Goal: Task Accomplishment & Management: Use online tool/utility

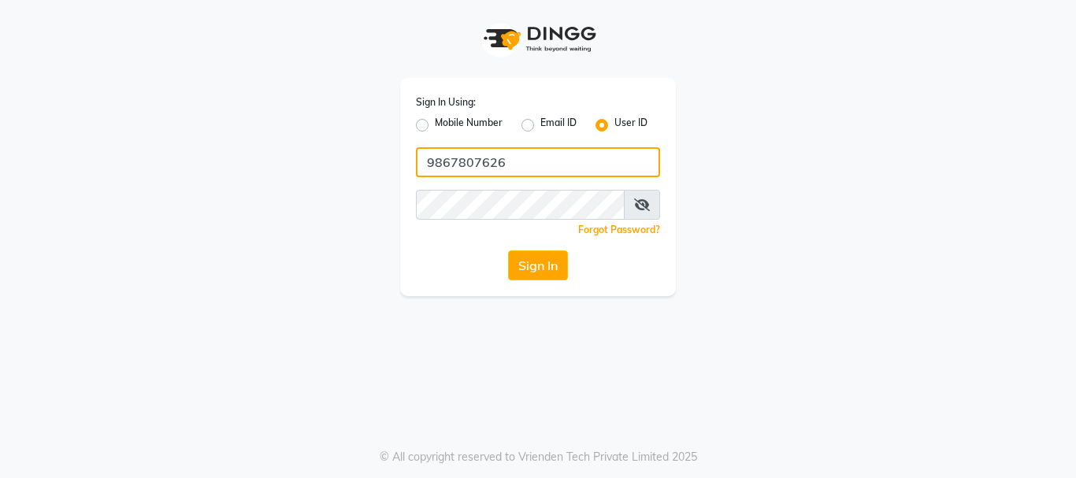
click at [517, 165] on input "9867807626" at bounding box center [538, 162] width 244 height 30
type input "evogue"
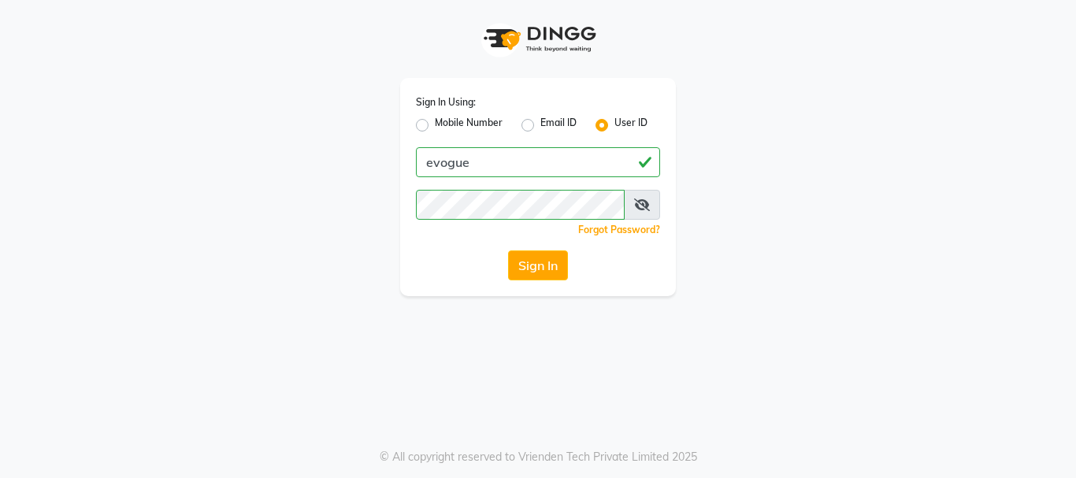
click at [639, 199] on icon at bounding box center [642, 204] width 16 height 13
click at [508, 250] on button "Sign In" at bounding box center [538, 265] width 60 height 30
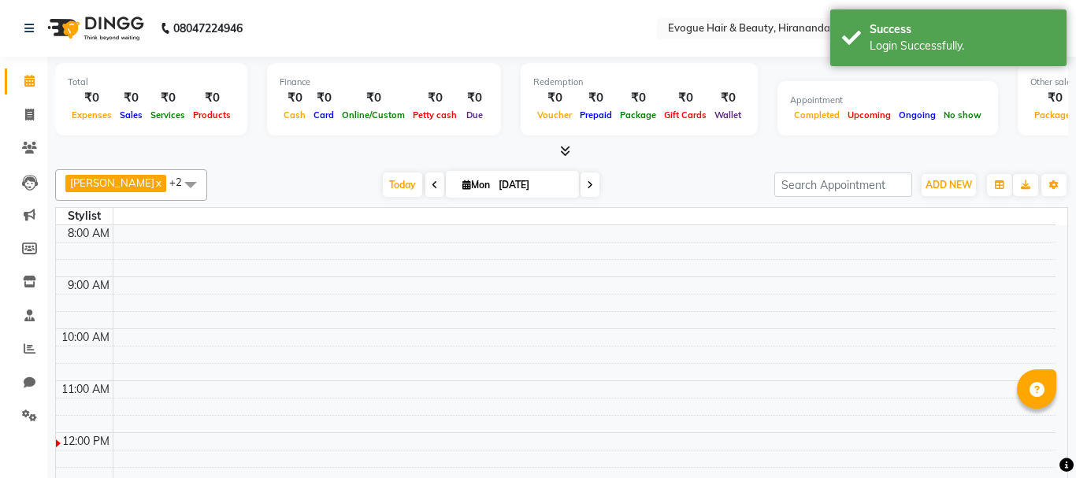
select select "en"
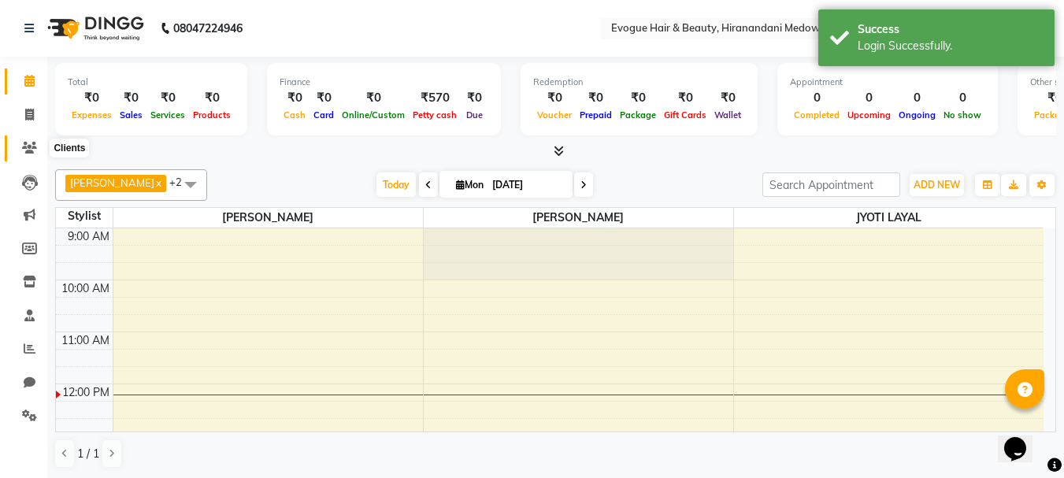
click at [23, 148] on icon at bounding box center [29, 148] width 15 height 12
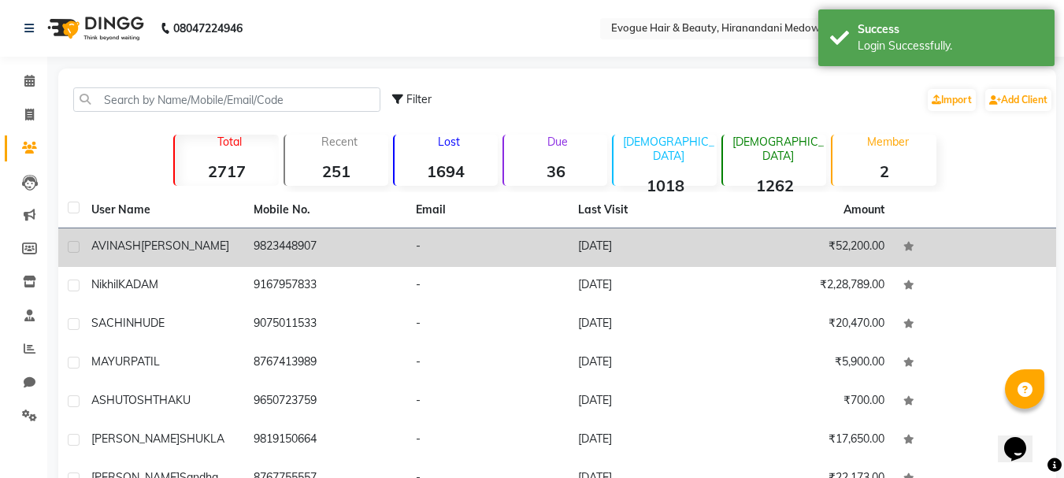
click at [179, 255] on td "AVINASH AMBURE" at bounding box center [163, 247] width 162 height 39
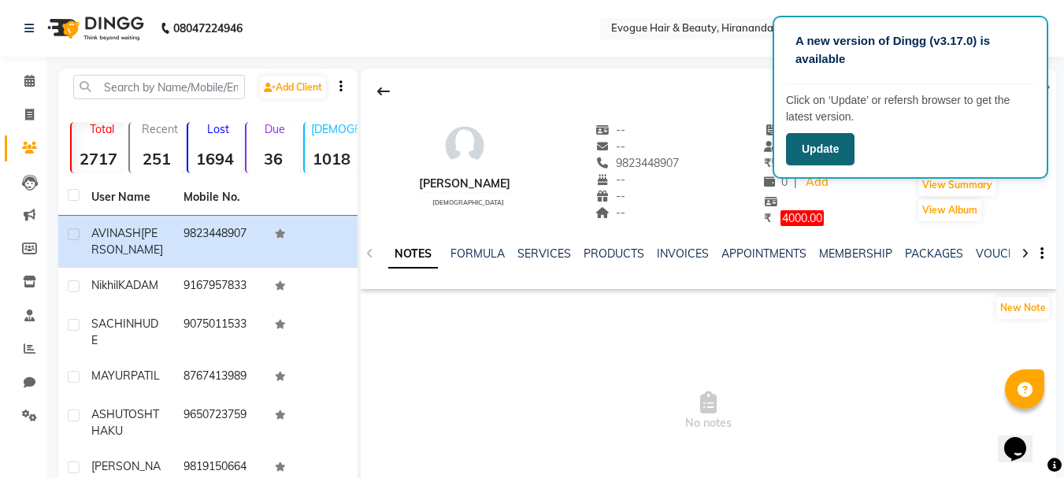
click at [818, 151] on button "Update" at bounding box center [820, 149] width 69 height 32
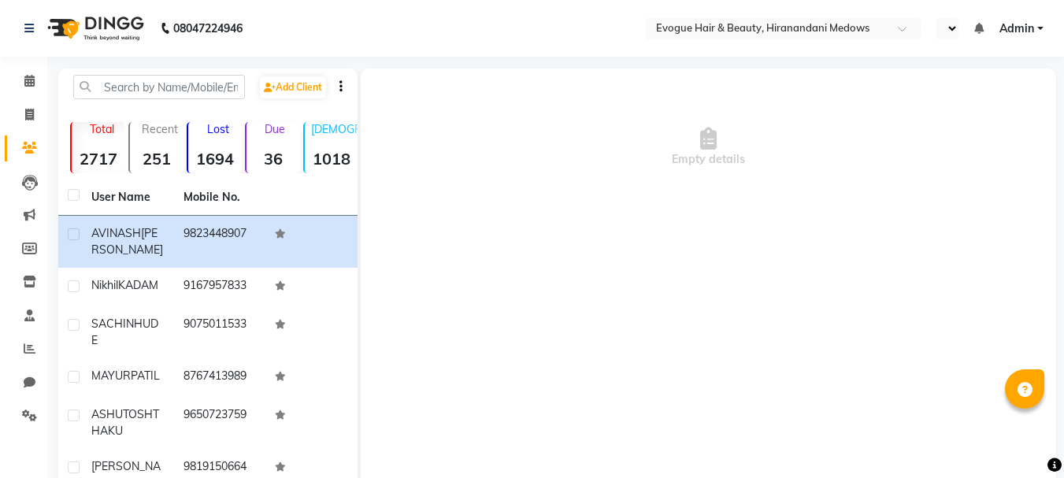
select select "en"
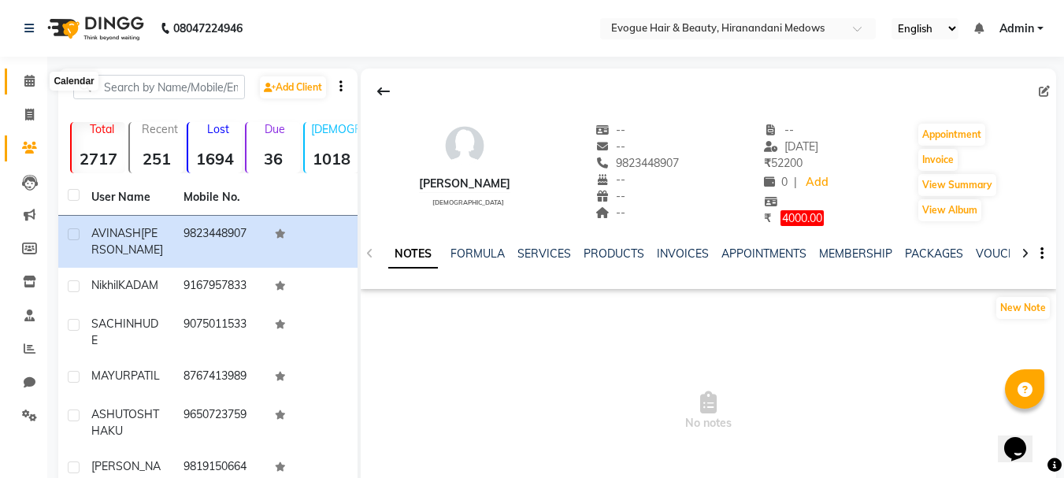
click at [25, 84] on icon at bounding box center [29, 81] width 10 height 12
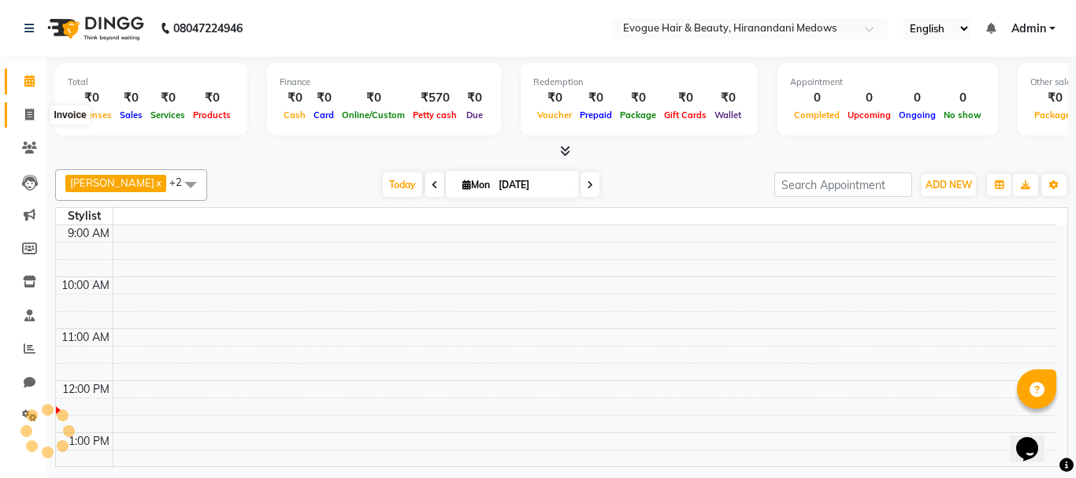
click at [32, 118] on icon at bounding box center [29, 115] width 9 height 12
select select "746"
select select "service"
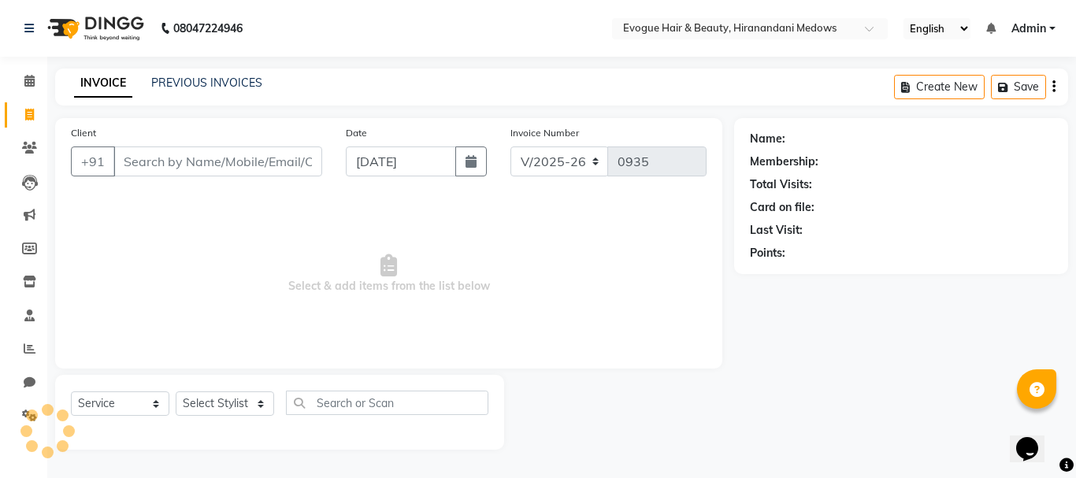
click at [158, 164] on input "Client" at bounding box center [217, 161] width 209 height 30
type input "996919128"
